Goal: Task Accomplishment & Management: Complete application form

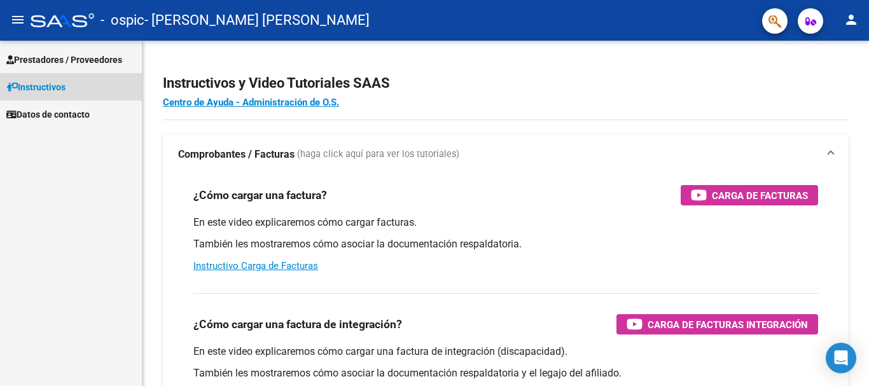
click at [87, 95] on link "Instructivos" at bounding box center [71, 86] width 142 height 27
click at [87, 66] on span "Prestadores / Proveedores" at bounding box center [64, 60] width 116 height 14
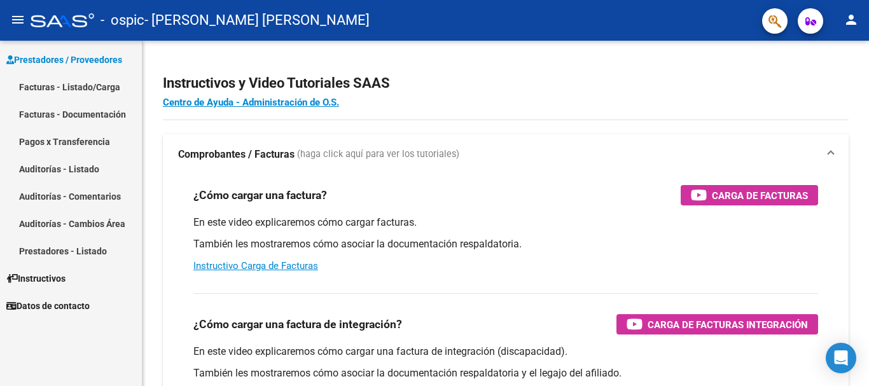
click at [91, 90] on link "Facturas - Listado/Carga" at bounding box center [71, 86] width 142 height 27
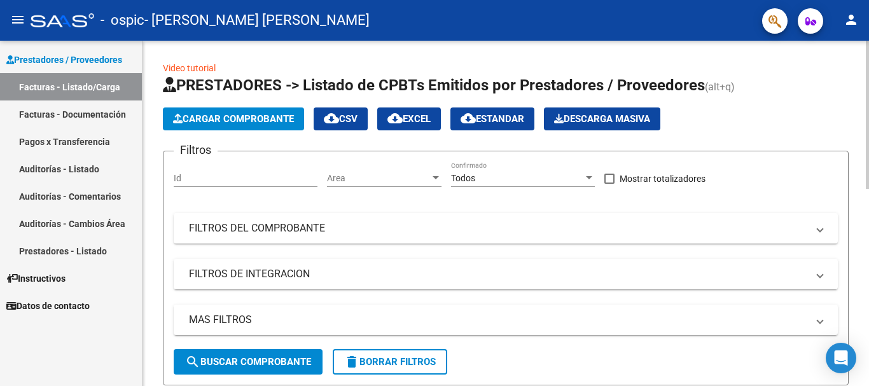
click at [279, 116] on span "Cargar Comprobante" at bounding box center [233, 118] width 121 height 11
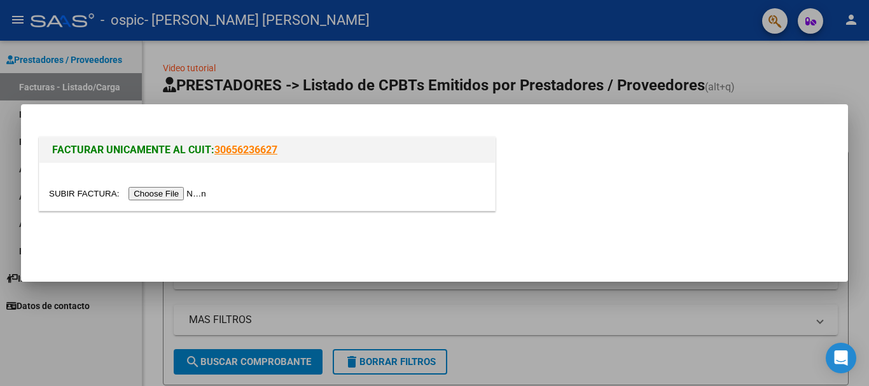
click at [177, 192] on input "file" at bounding box center [129, 193] width 161 height 13
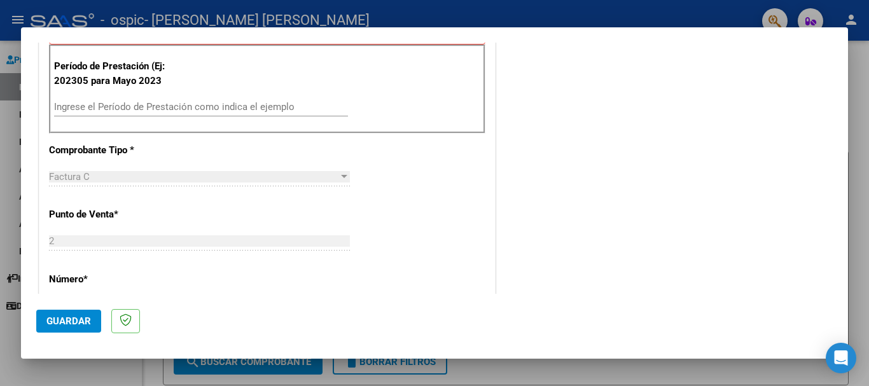
scroll to position [318, 0]
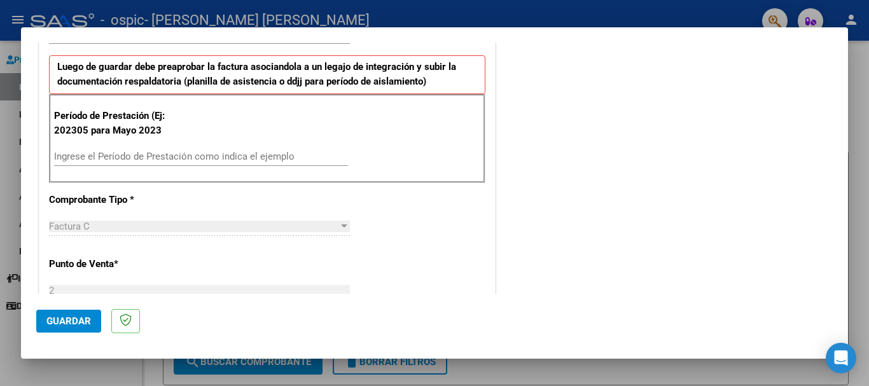
click at [139, 153] on input "Ingrese el Período de Prestación como indica el ejemplo" at bounding box center [201, 156] width 294 height 11
type input "202507"
click at [70, 318] on span "Guardar" at bounding box center [68, 321] width 45 height 11
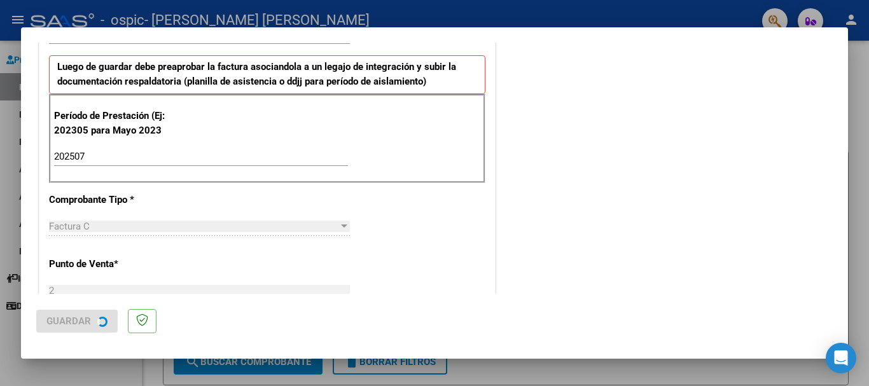
scroll to position [0, 0]
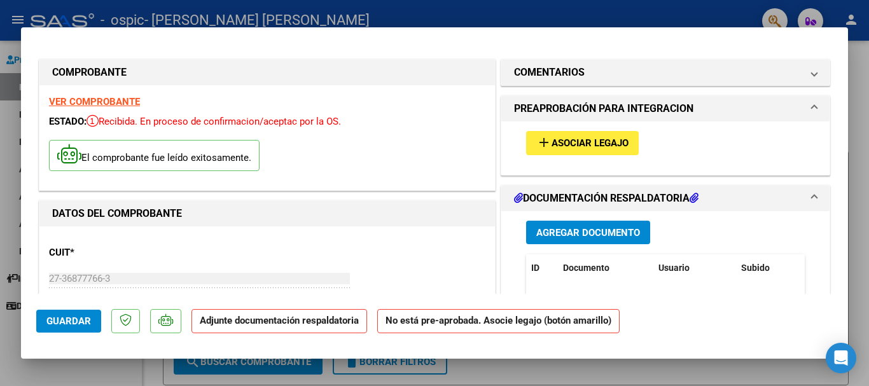
click at [592, 145] on span "Asociar Legajo" at bounding box center [590, 143] width 77 height 11
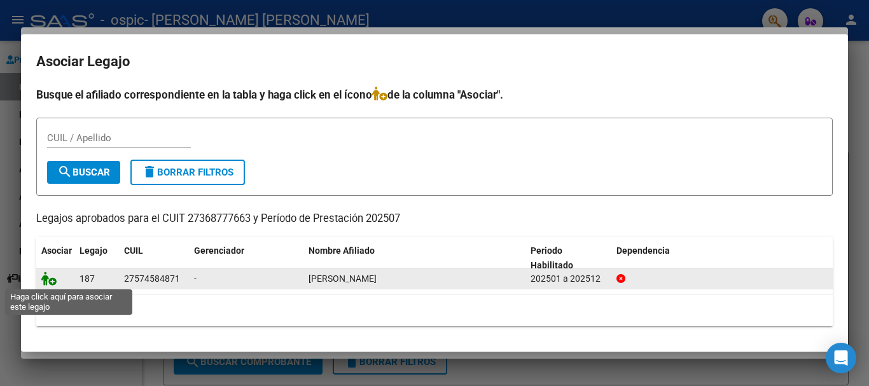
click at [46, 277] on icon at bounding box center [48, 279] width 15 height 14
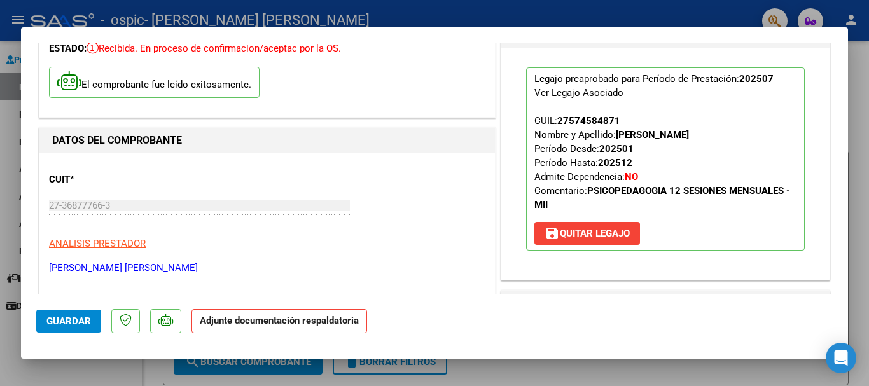
scroll to position [191, 0]
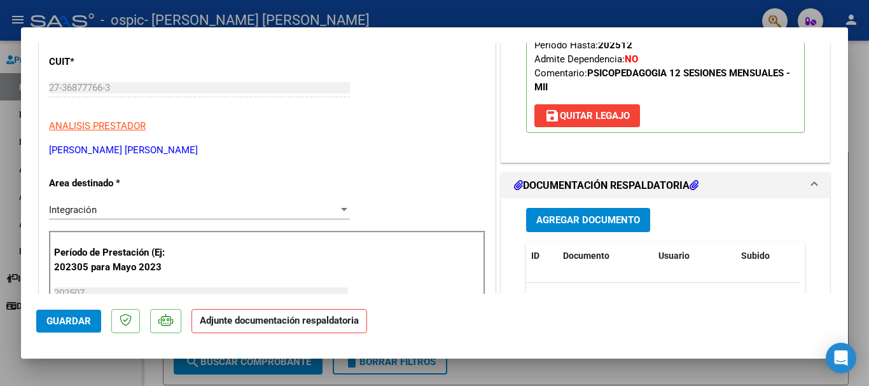
click at [604, 224] on span "Agregar Documento" at bounding box center [589, 220] width 104 height 11
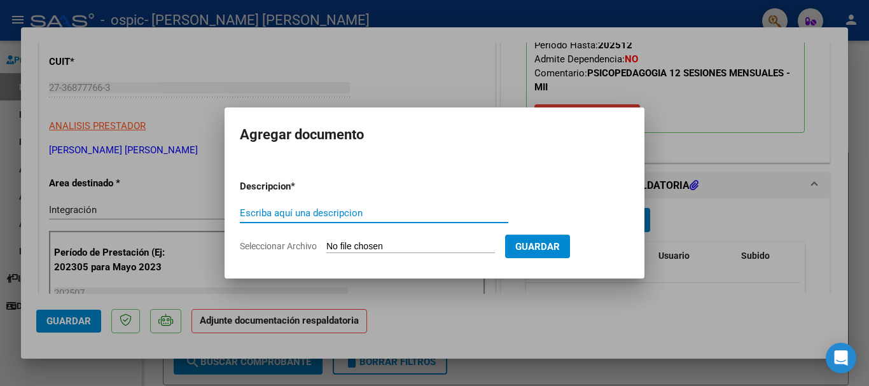
click at [369, 215] on input "Escriba aquí una descripcion" at bounding box center [374, 212] width 269 height 11
type input "planilla de asistencia"
click at [457, 243] on input "Seleccionar Archivo" at bounding box center [411, 247] width 169 height 12
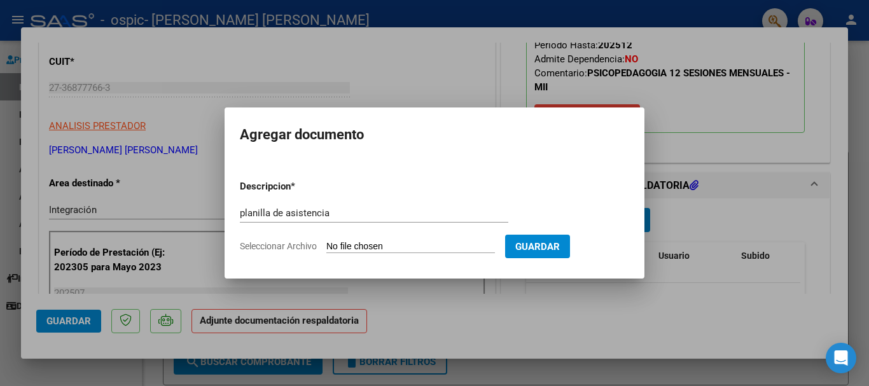
type input "C:\fakepath\b52e6589-9476-4794-9a18-ade4f1eb5ea2.jpeg"
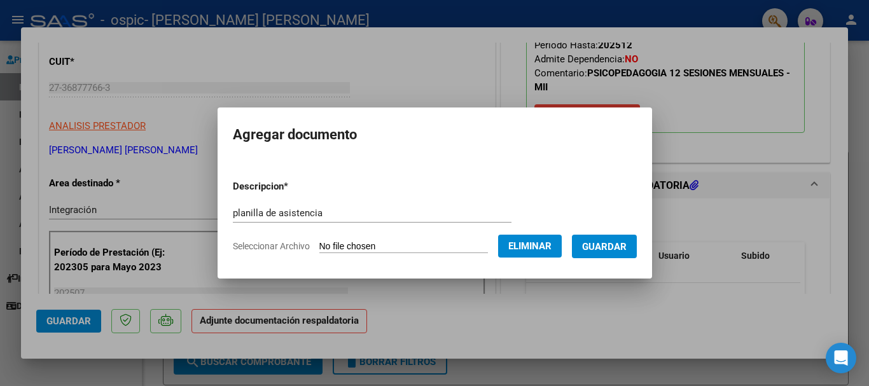
click at [412, 255] on form "Descripcion * planilla de asistencia Escriba aquí una descripcion Seleccionar A…" at bounding box center [435, 216] width 404 height 93
click at [531, 246] on span "Eliminar" at bounding box center [530, 246] width 43 height 11
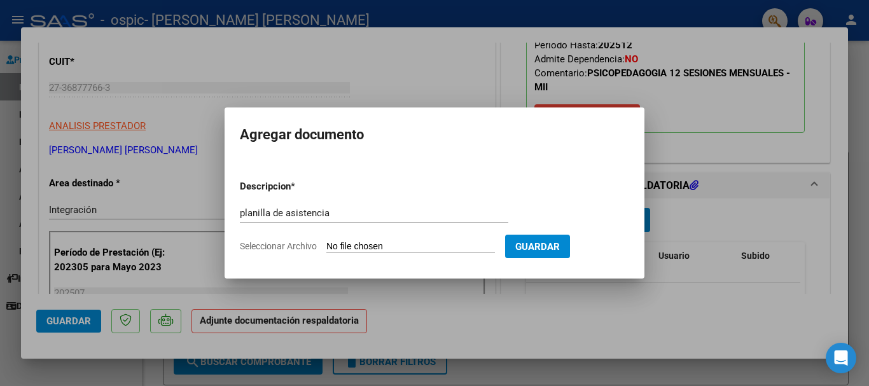
click at [455, 248] on input "Seleccionar Archivo" at bounding box center [411, 247] width 169 height 12
click at [418, 248] on input "Seleccionar Archivo" at bounding box center [411, 247] width 169 height 12
type input "C:\fakepath\planilla.jpeg"
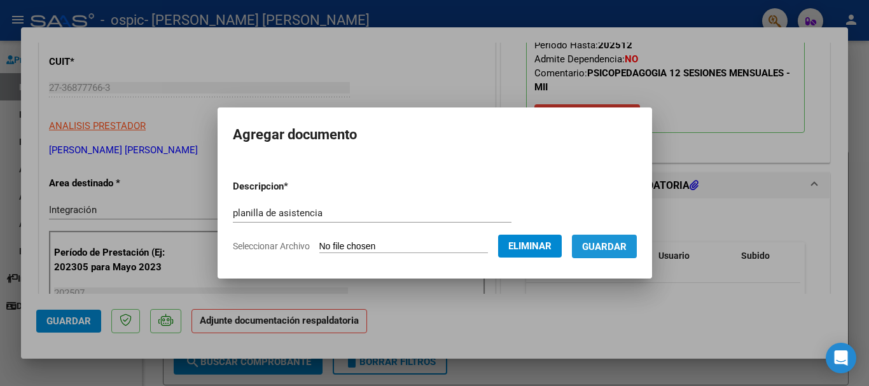
click at [615, 251] on span "Guardar" at bounding box center [604, 246] width 45 height 11
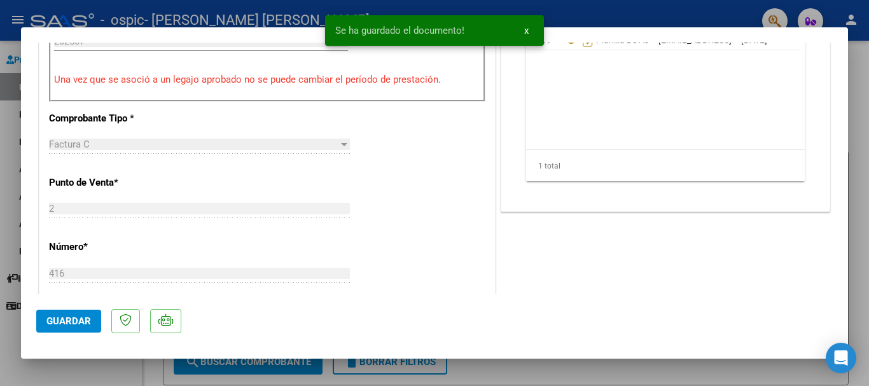
scroll to position [382, 0]
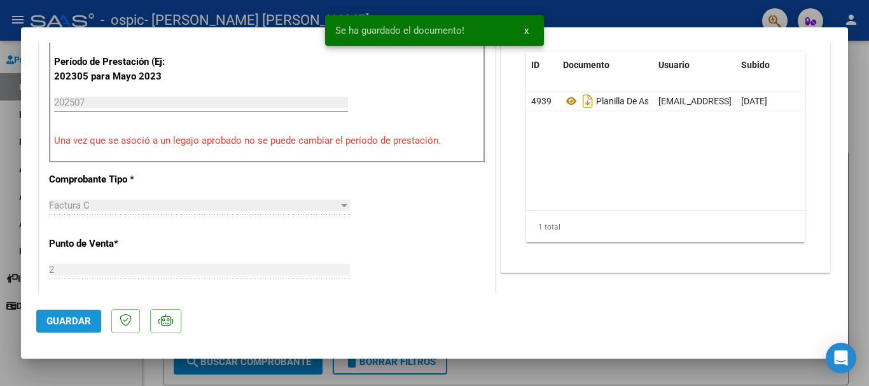
click at [81, 323] on span "Guardar" at bounding box center [68, 321] width 45 height 11
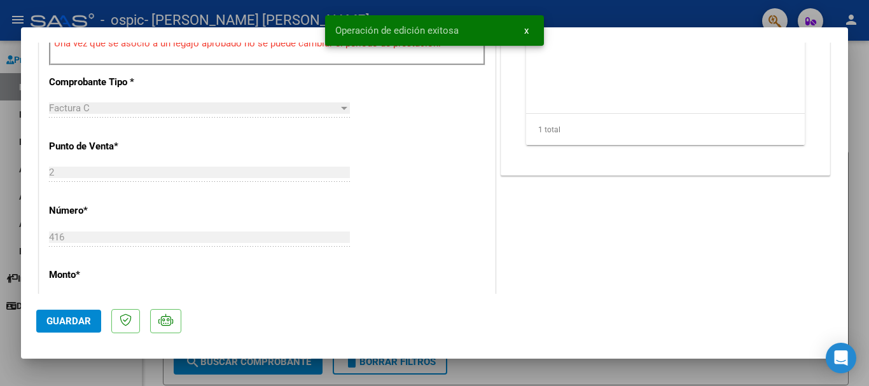
scroll to position [573, 0]
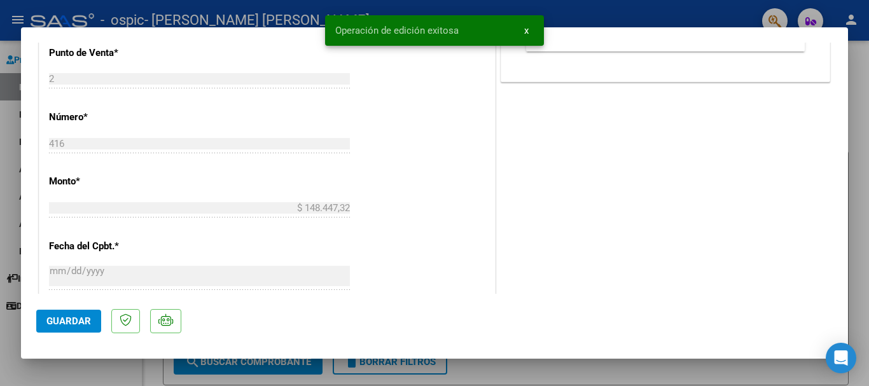
click at [862, 129] on div at bounding box center [434, 193] width 869 height 386
